Goal: Information Seeking & Learning: Compare options

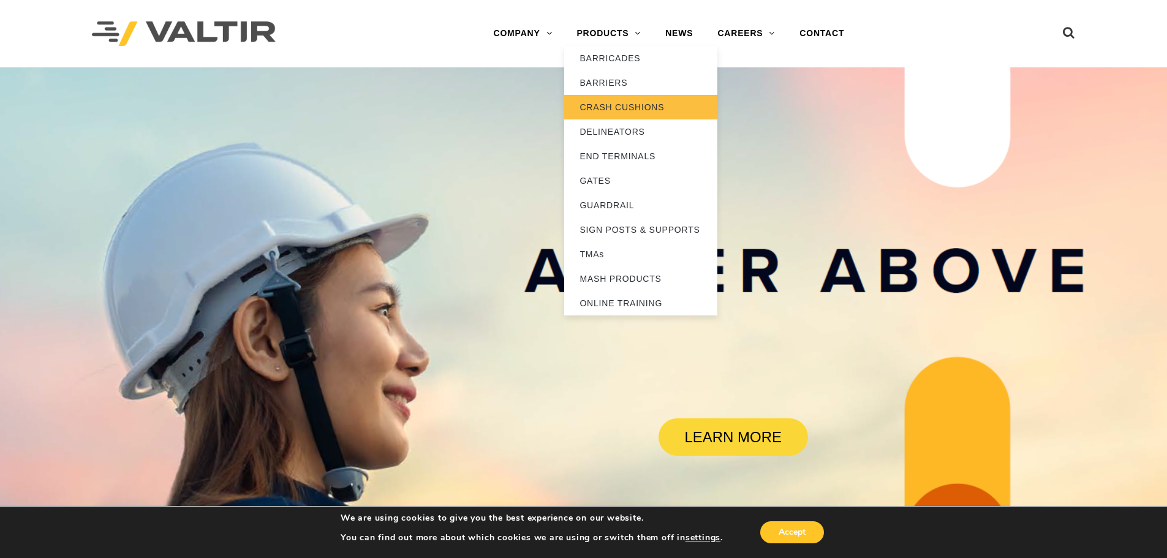
click at [624, 102] on link "CRASH CUSHIONS" at bounding box center [640, 107] width 153 height 24
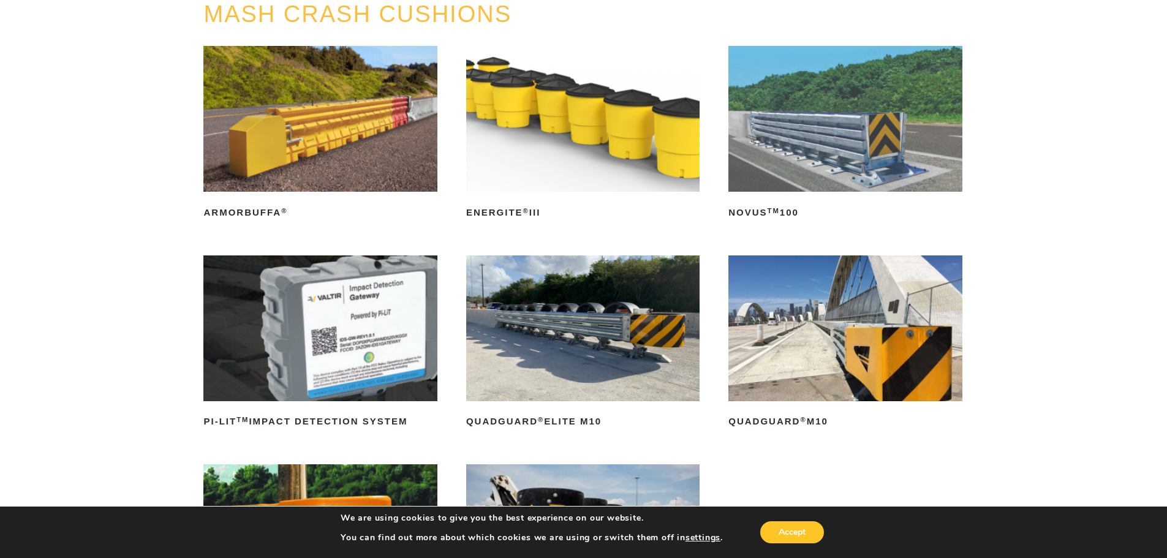
scroll to position [122, 0]
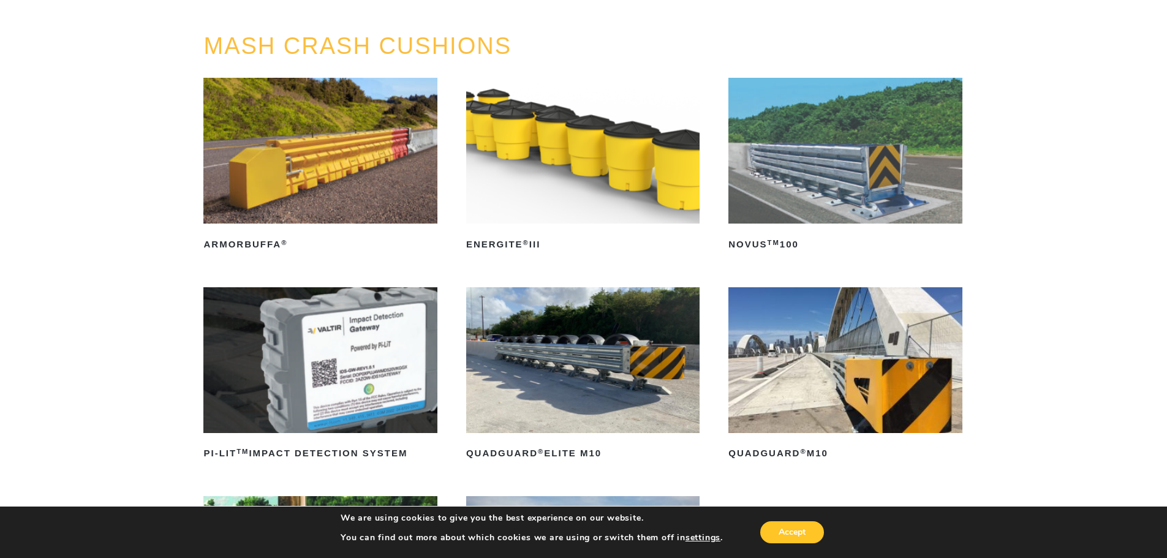
click at [590, 337] on img at bounding box center [582, 360] width 233 height 146
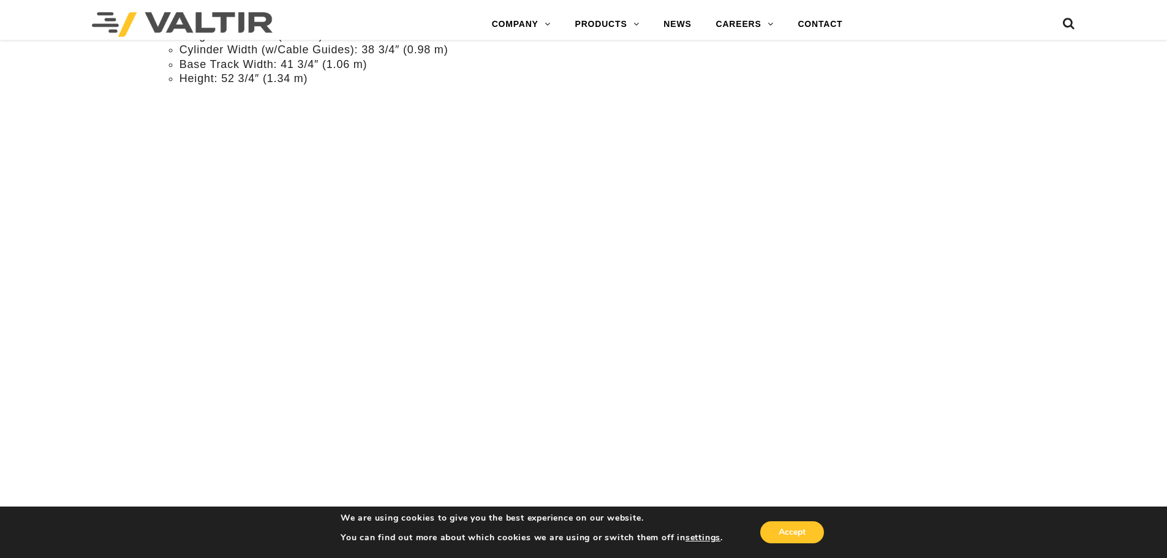
scroll to position [1164, 0]
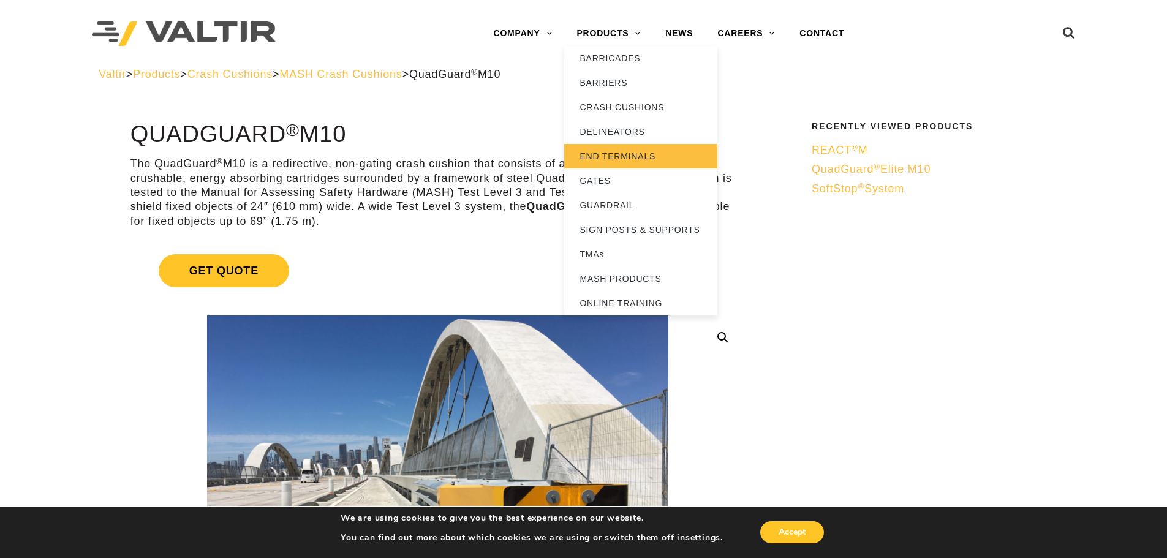
click at [625, 157] on link "END TERMINALS" at bounding box center [640, 156] width 153 height 24
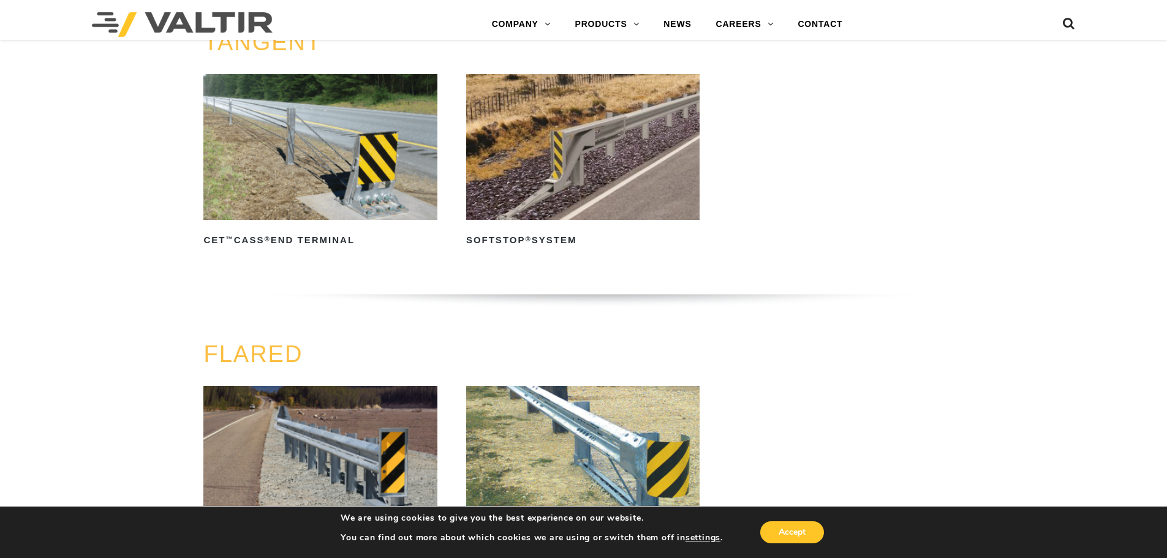
scroll to position [612, 0]
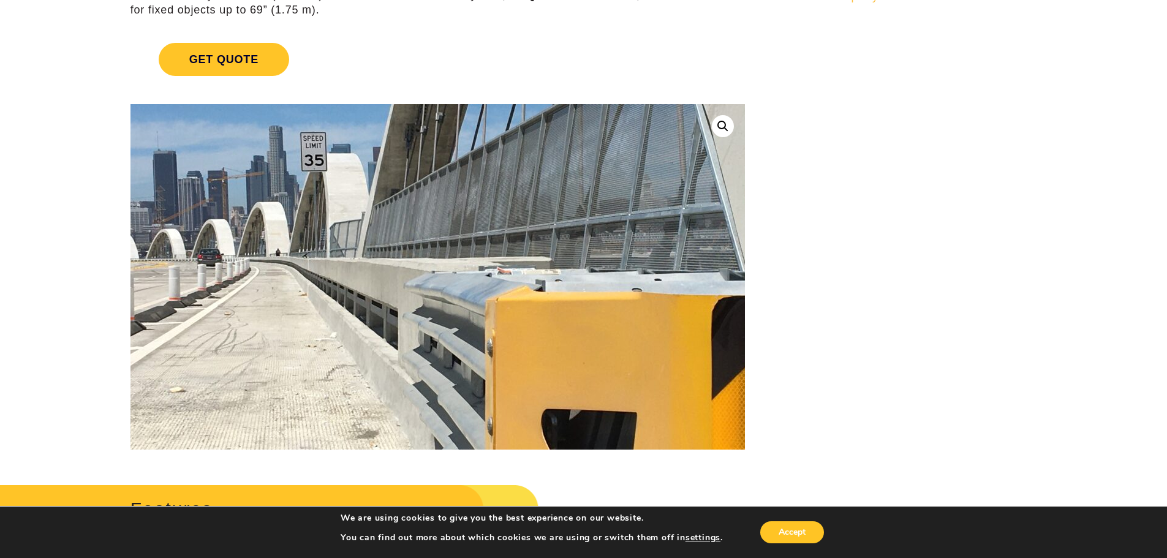
scroll to position [184, 0]
